Goal: Task Accomplishment & Management: Complete application form

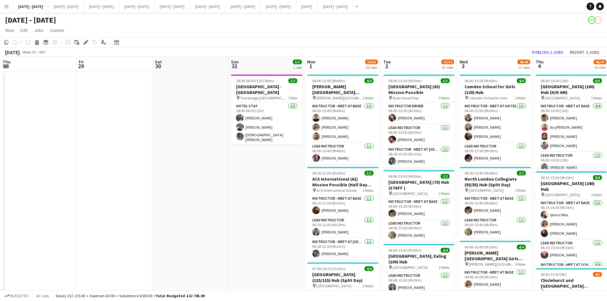
scroll to position [0, 219]
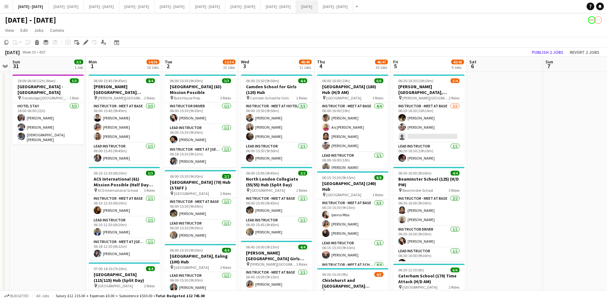
click at [318, 6] on button "[DATE] Close" at bounding box center [307, 6] width 22 height 12
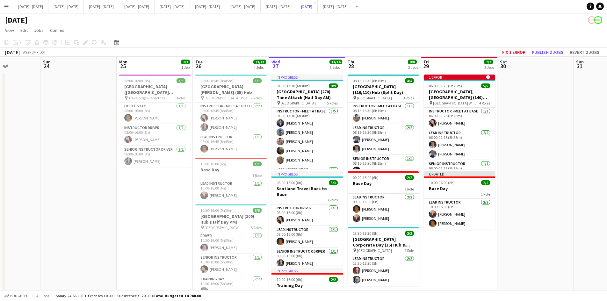
scroll to position [96, 0]
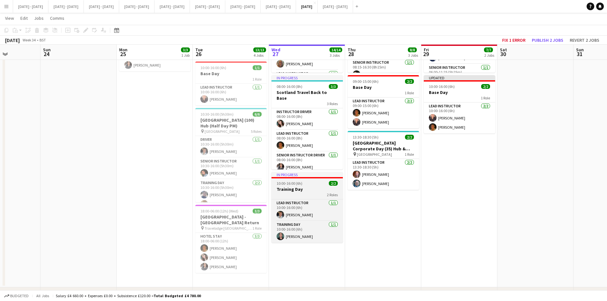
click at [308, 187] on h3 "Training Day" at bounding box center [307, 190] width 71 height 6
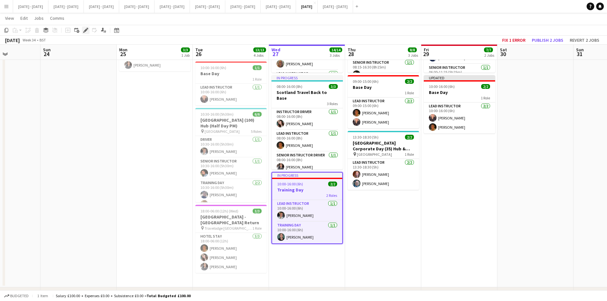
click at [86, 29] on icon "Edit" at bounding box center [85, 30] width 5 height 5
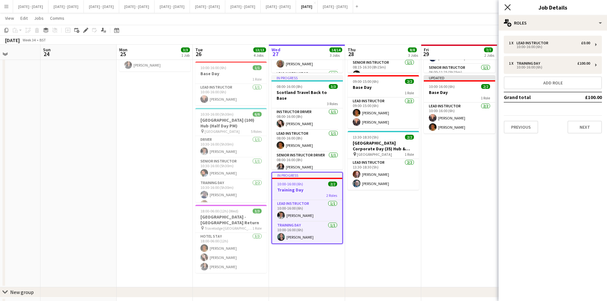
click at [507, 7] on icon at bounding box center [508, 7] width 6 height 6
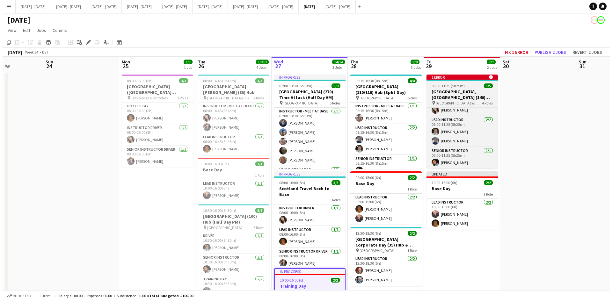
scroll to position [0, 0]
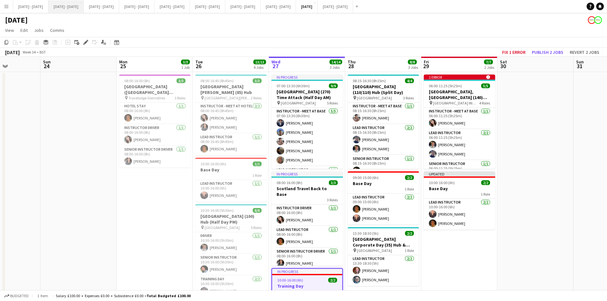
click at [69, 6] on button "[DATE] - [DATE] Close" at bounding box center [65, 6] width 35 height 12
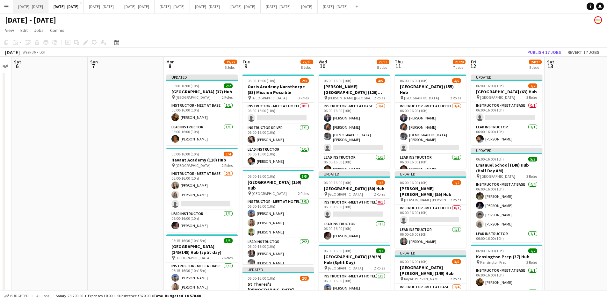
click at [30, 6] on button "[DATE] - [DATE] Close" at bounding box center [30, 6] width 35 height 12
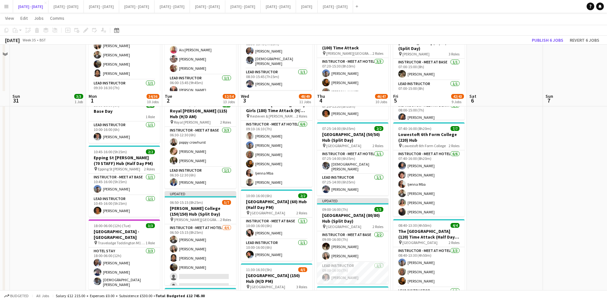
scroll to position [478, 0]
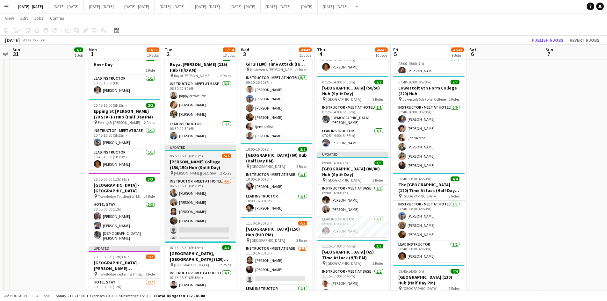
click at [207, 155] on div "06:50-15:15 (8h25m) 5/7" at bounding box center [200, 156] width 71 height 5
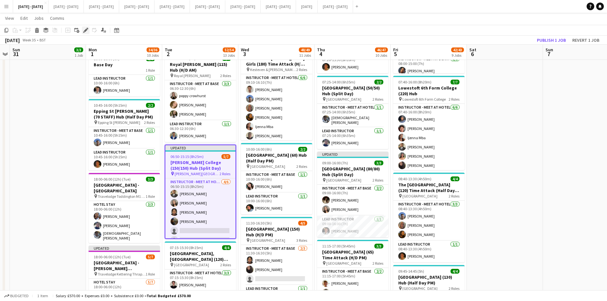
click at [83, 30] on icon "Edit" at bounding box center [85, 30] width 5 height 5
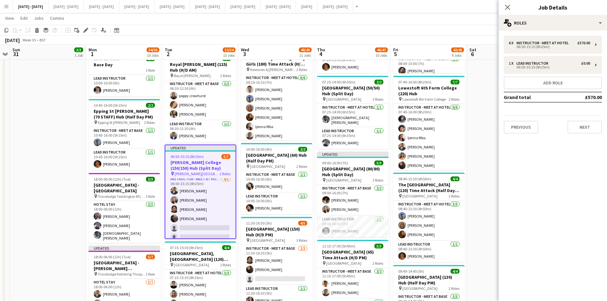
scroll to position [0, 0]
click at [531, 127] on button "Previous" at bounding box center [521, 127] width 34 height 13
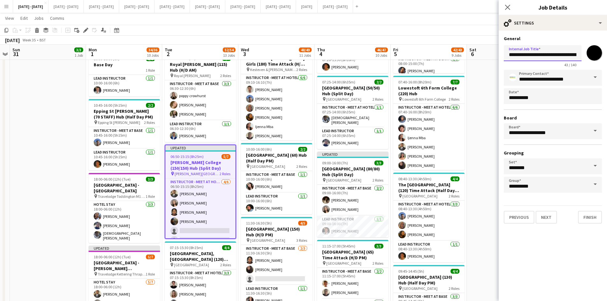
click at [563, 53] on input "**********" at bounding box center [543, 53] width 78 height 16
click at [561, 53] on input "**********" at bounding box center [543, 53] width 78 height 16
click at [570, 53] on input "**********" at bounding box center [543, 53] width 78 height 16
type input "**********"
click at [550, 216] on button "Next" at bounding box center [546, 217] width 21 height 13
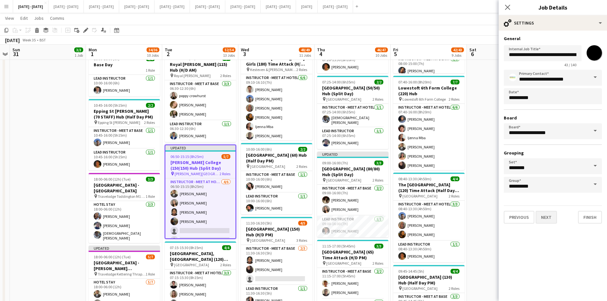
type input "**********"
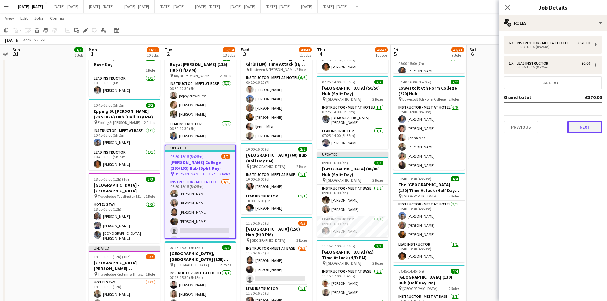
click at [581, 125] on button "Next" at bounding box center [585, 127] width 34 height 13
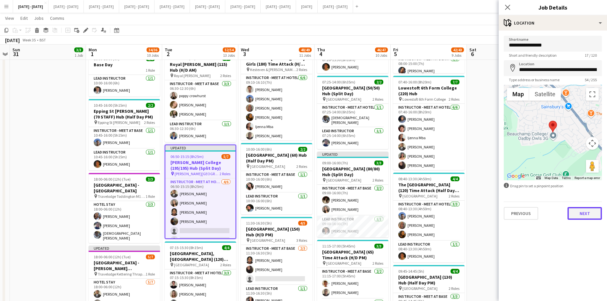
click at [575, 212] on button "Next" at bounding box center [585, 213] width 34 height 13
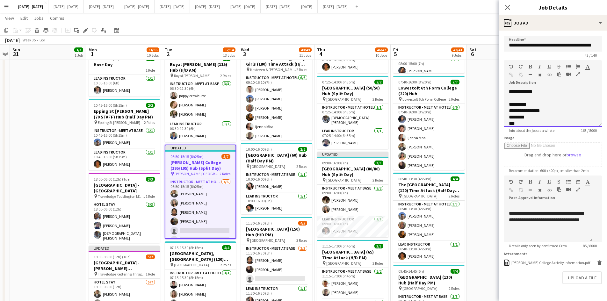
click at [517, 114] on div "**********" at bounding box center [546, 111] width 74 height 6
click at [525, 109] on div "**********" at bounding box center [548, 111] width 78 height 6
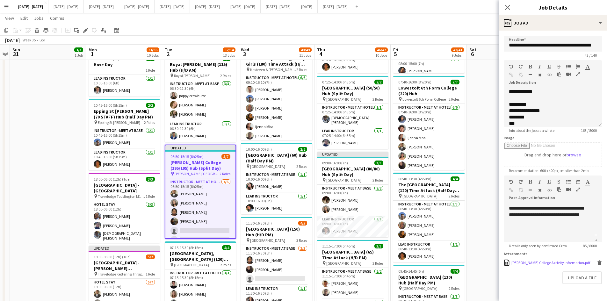
click at [598, 264] on icon "Delete" at bounding box center [600, 263] width 5 height 5
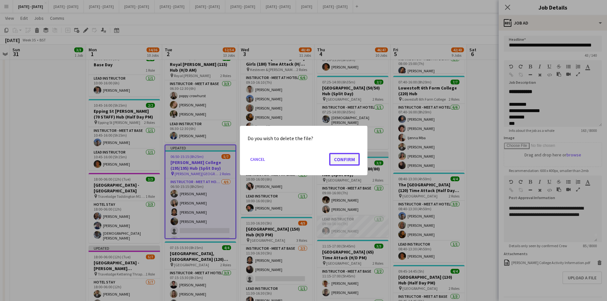
click at [342, 158] on button "Confirm" at bounding box center [344, 159] width 31 height 13
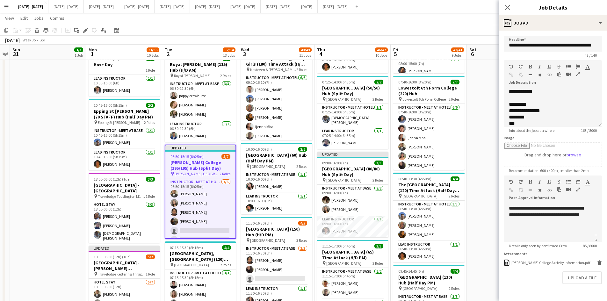
scroll to position [478, 0]
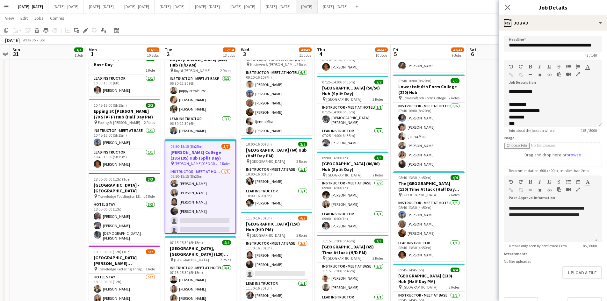
click at [318, 5] on button "[DATE] Close" at bounding box center [307, 6] width 22 height 12
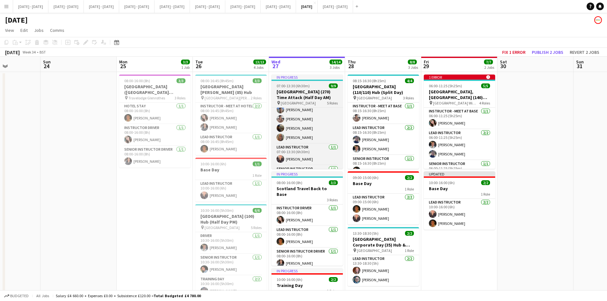
scroll to position [31, 0]
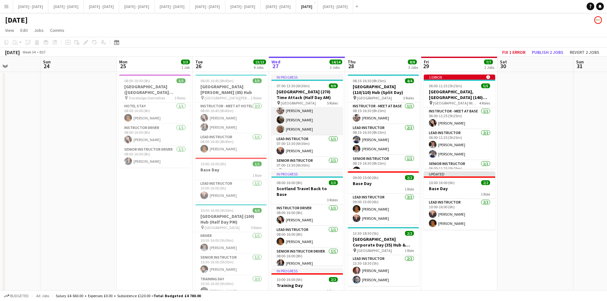
click at [290, 127] on app-card-role "Instructor - Meet at Base [DATE] 07:00-13:30 (6h30m) [PERSON_NAME] [PERSON_NAME…" at bounding box center [307, 106] width 71 height 59
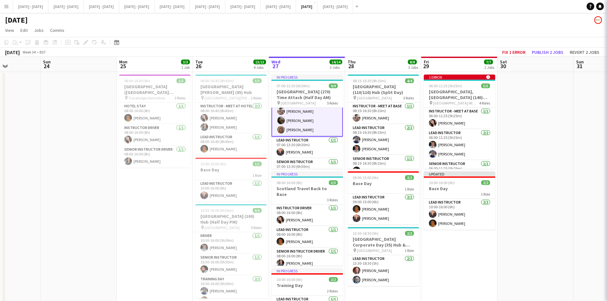
scroll to position [32, 0]
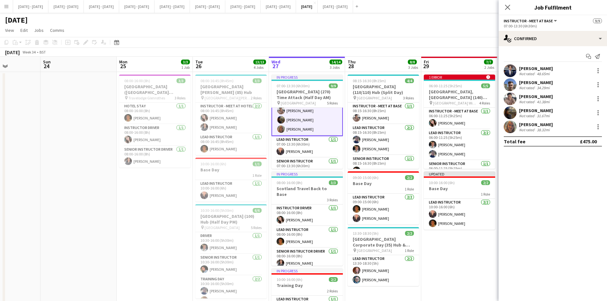
click at [511, 124] on app-user-avatar at bounding box center [510, 127] width 13 height 13
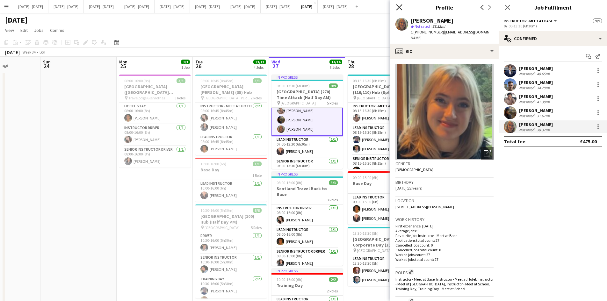
click at [400, 7] on icon at bounding box center [399, 7] width 6 height 6
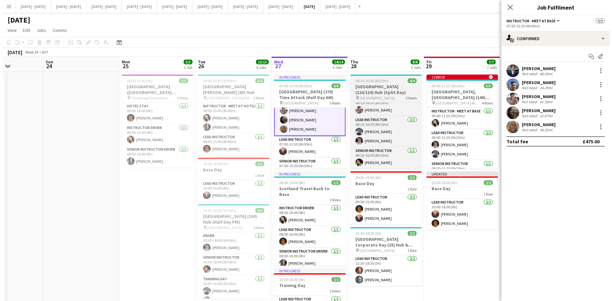
scroll to position [0, 0]
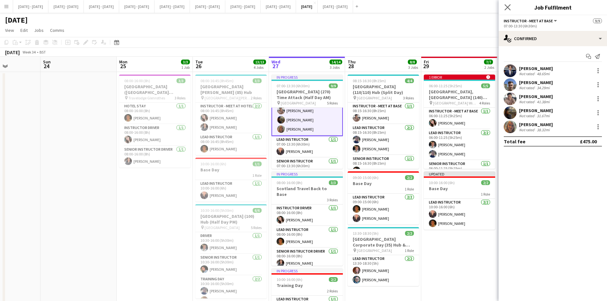
click at [504, 5] on app-icon "Close pop-in" at bounding box center [507, 7] width 9 height 9
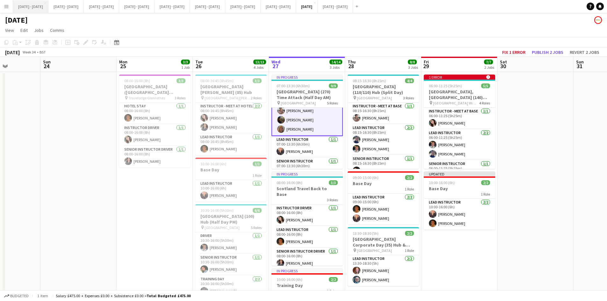
click at [31, 8] on button "[DATE] - [DATE] Close" at bounding box center [30, 6] width 35 height 12
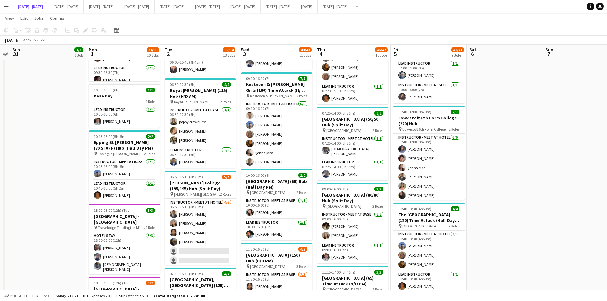
scroll to position [510, 0]
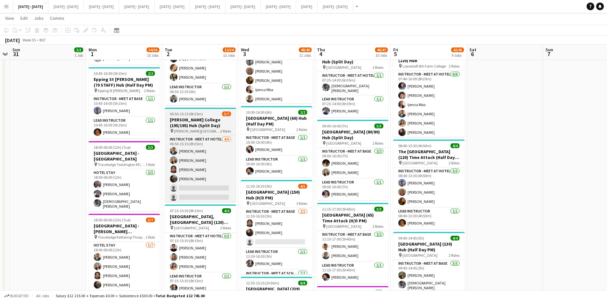
click at [207, 115] on div "06:50-15:15 (8h25m) 5/7" at bounding box center [200, 114] width 71 height 5
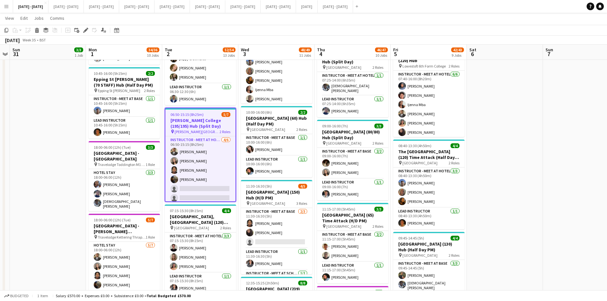
click at [207, 115] on div "06:50-15:15 (8h25m) 5/7" at bounding box center [200, 114] width 70 height 5
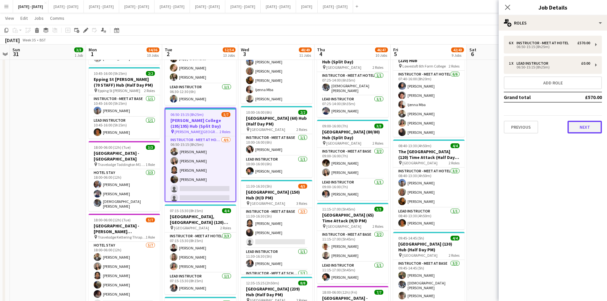
click at [581, 129] on button "Next" at bounding box center [585, 127] width 34 height 13
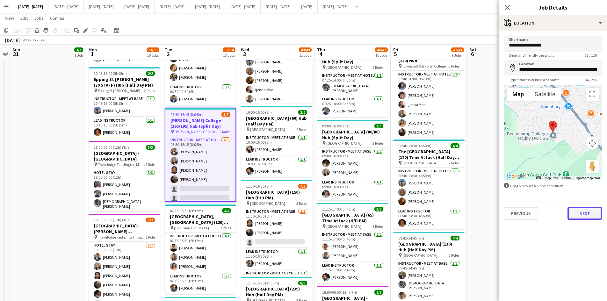
click at [581, 213] on button "Next" at bounding box center [585, 213] width 34 height 13
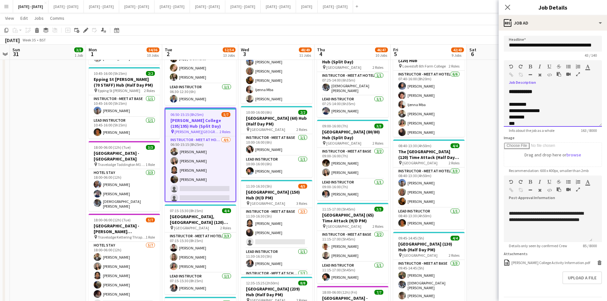
click at [516, 114] on div "**********" at bounding box center [546, 111] width 74 height 6
click at [526, 111] on div "**********" at bounding box center [548, 111] width 78 height 6
click at [599, 262] on icon at bounding box center [600, 263] width 3 height 3
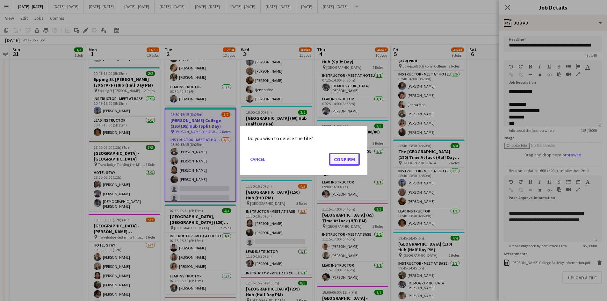
click at [343, 161] on button "Confirm" at bounding box center [344, 159] width 31 height 13
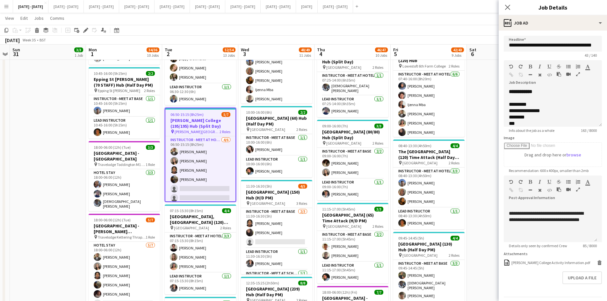
scroll to position [510, 0]
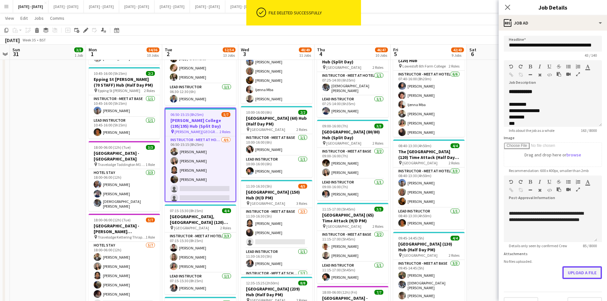
click at [573, 274] on button "Upload a file" at bounding box center [583, 273] width 40 height 13
click at [507, 4] on icon "Close pop-in" at bounding box center [508, 7] width 6 height 6
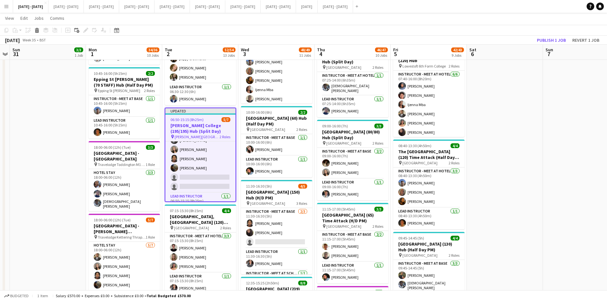
scroll to position [30, 0]
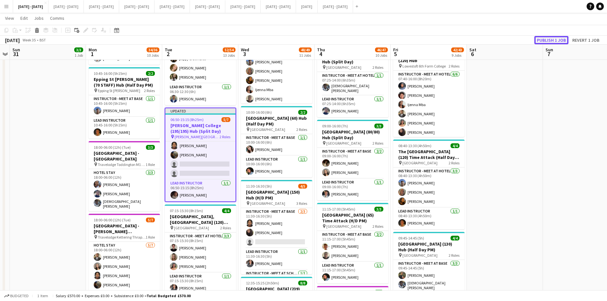
click at [544, 37] on button "Publish 1 job" at bounding box center [552, 40] width 34 height 8
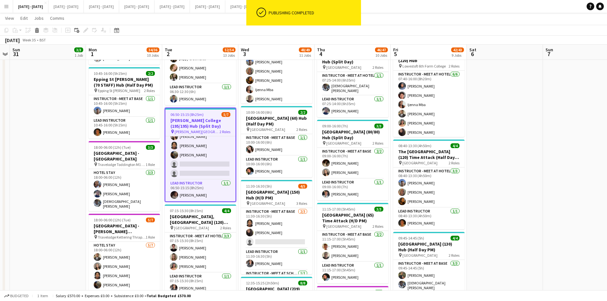
scroll to position [25, 0]
